Goal: Task Accomplishment & Management: Use online tool/utility

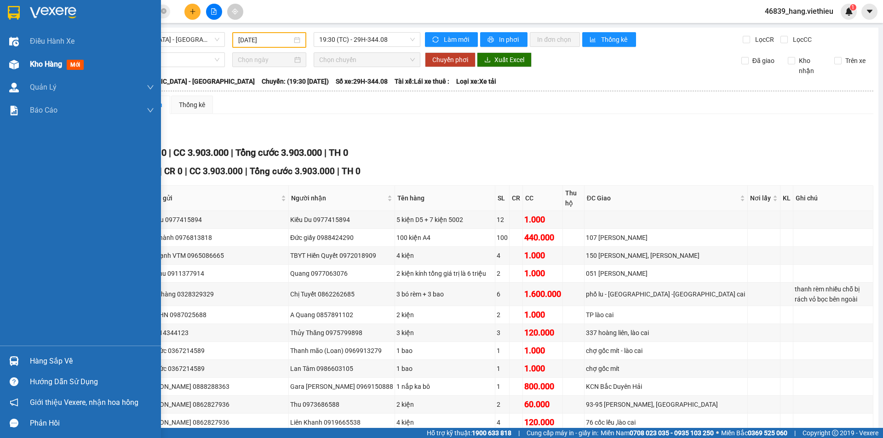
click at [30, 63] on span "Kho hàng" at bounding box center [46, 64] width 32 height 9
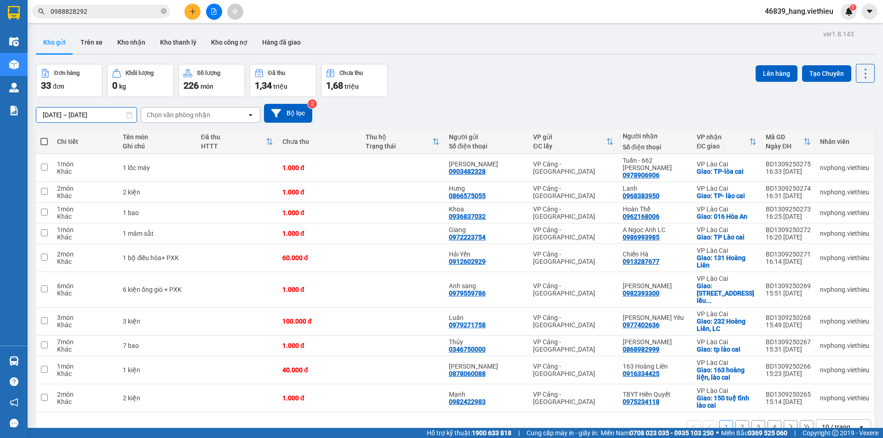
click at [77, 114] on input "[DATE] – [DATE]" at bounding box center [86, 115] width 100 height 15
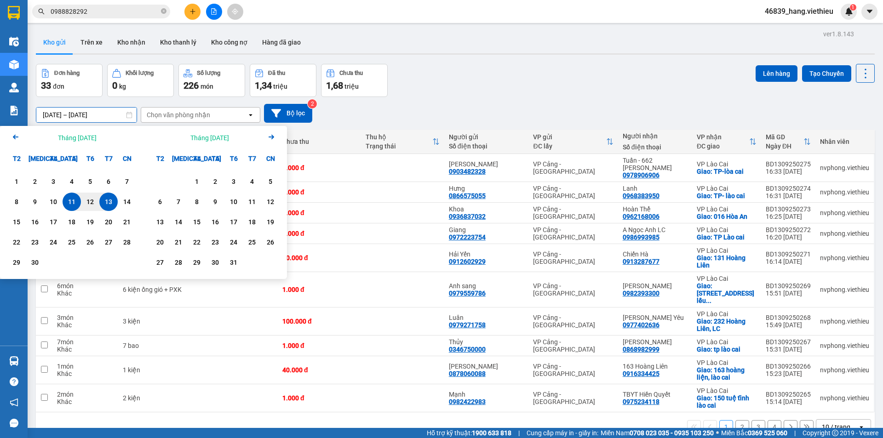
click at [109, 199] on div "13" at bounding box center [108, 201] width 13 height 11
click at [102, 116] on input "[DATE] – / /" at bounding box center [86, 115] width 100 height 15
click at [110, 201] on div "13" at bounding box center [108, 201] width 13 height 11
type input "[DATE] – [DATE]"
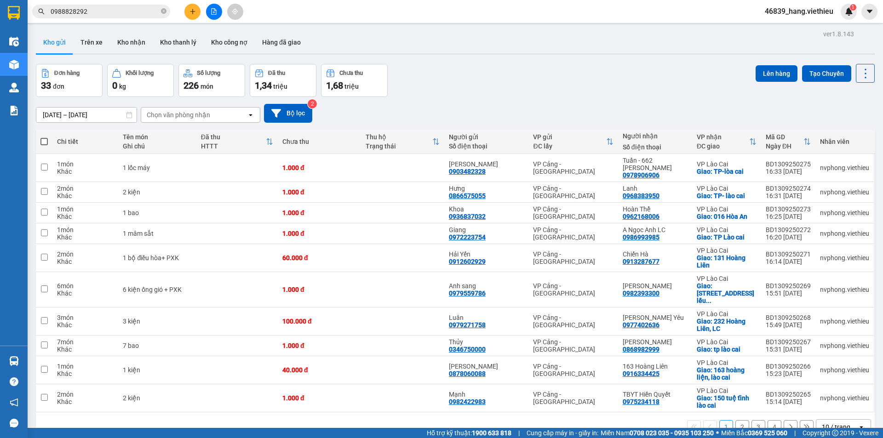
click at [199, 118] on div "Chọn văn phòng nhận" at bounding box center [178, 114] width 63 height 9
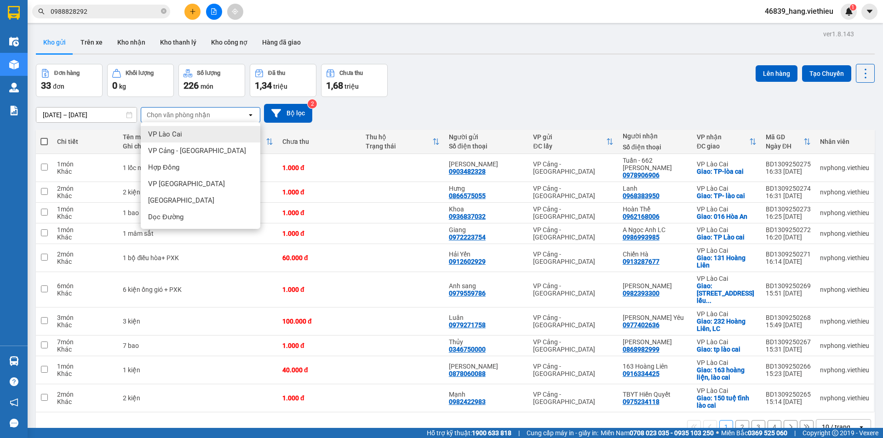
click at [180, 134] on span "VP Lào Cai" at bounding box center [165, 134] width 34 height 9
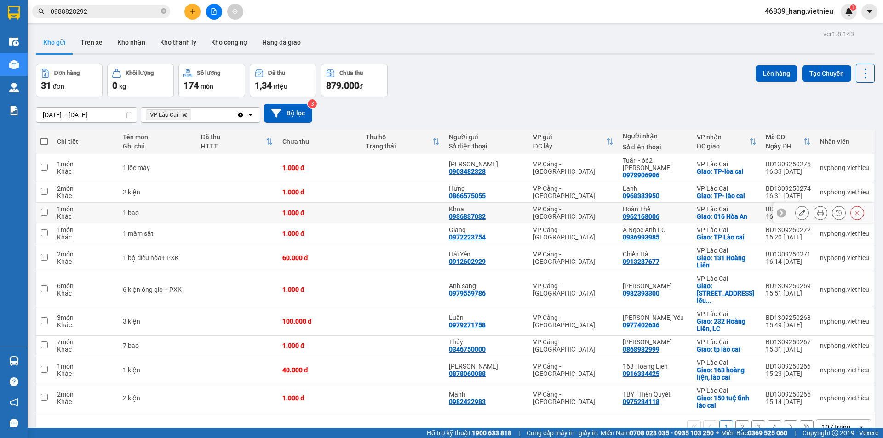
scroll to position [42, 0]
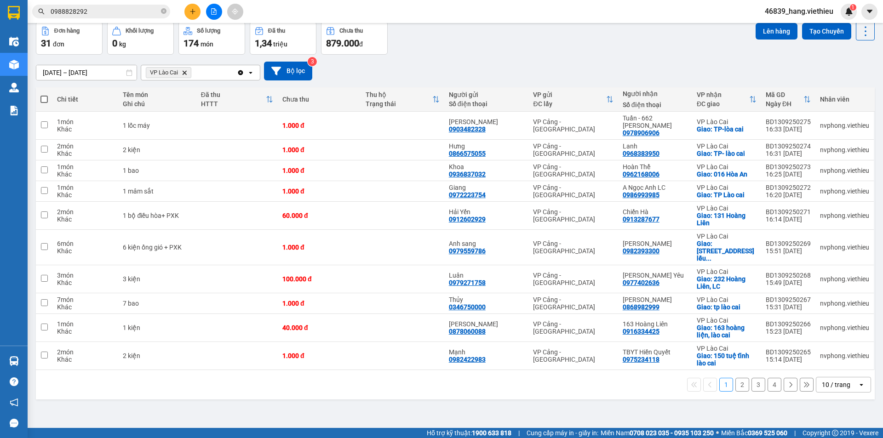
click at [859, 384] on icon at bounding box center [860, 385] width 3 height 2
click at [833, 351] on span "100 / trang" at bounding box center [832, 349] width 33 height 9
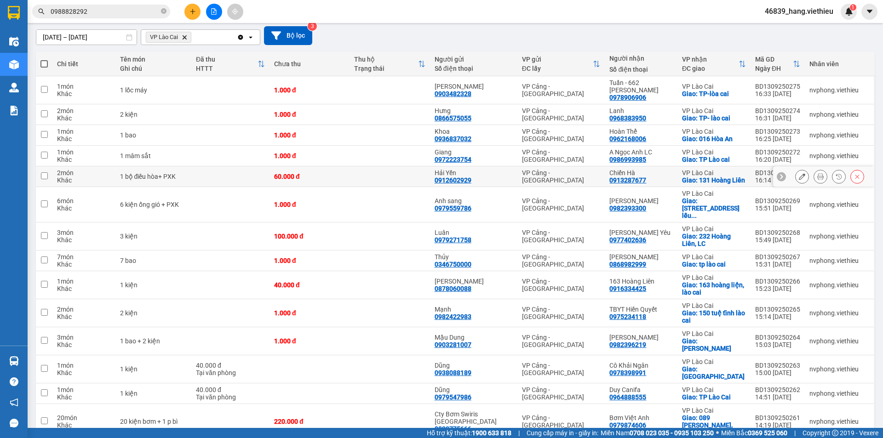
scroll to position [100, 0]
